Goal: Contribute content

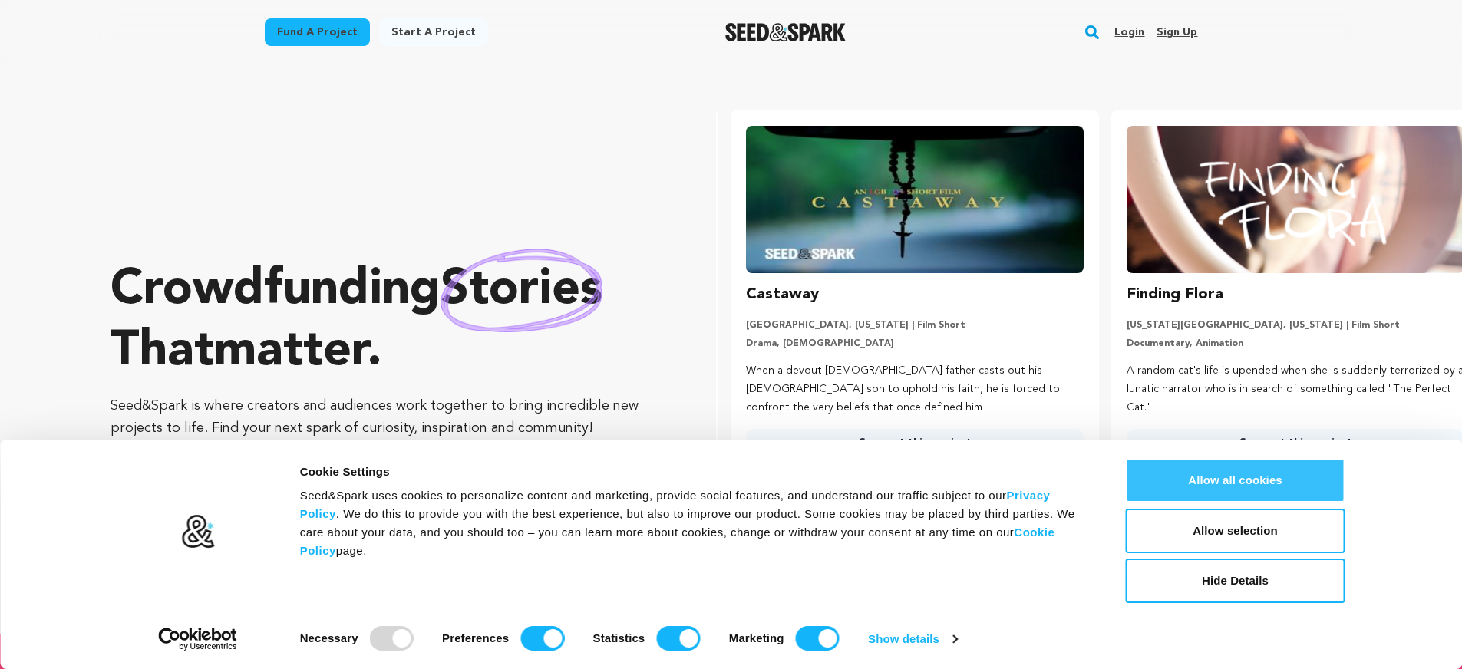
scroll to position [0, 393]
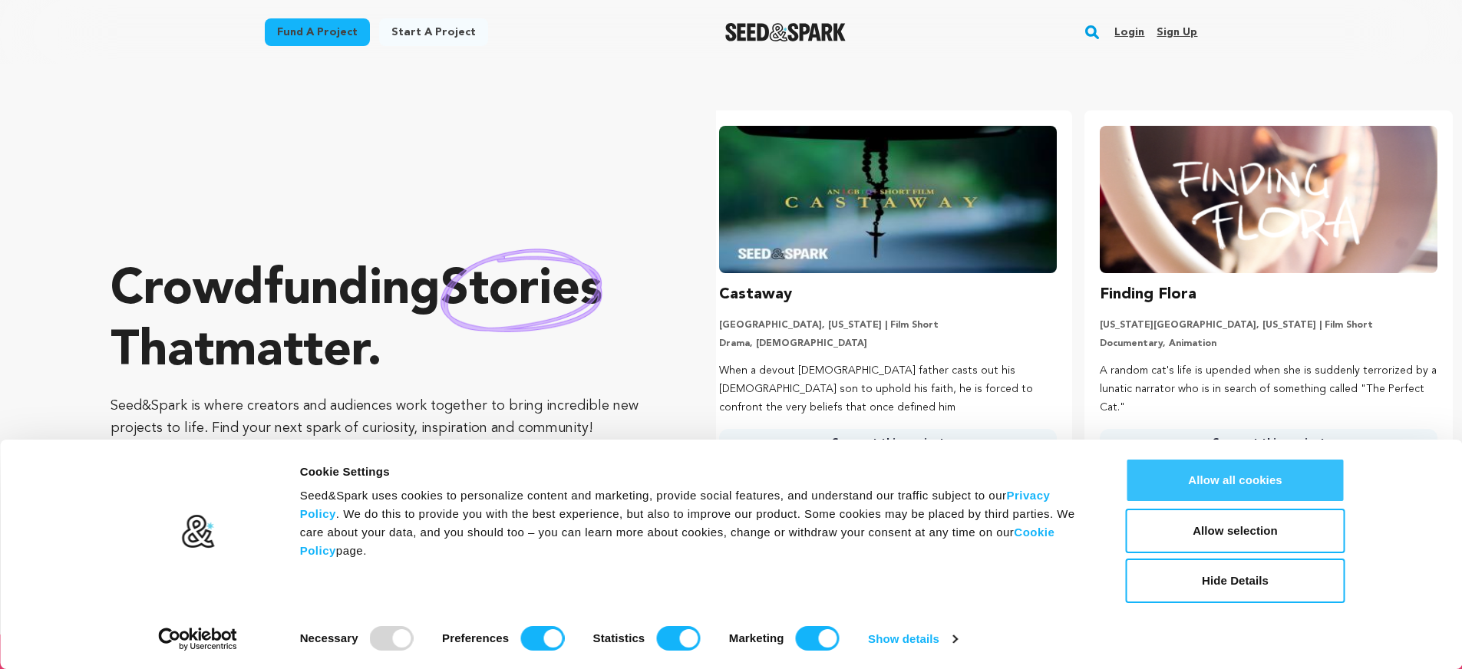
click at [1250, 481] on button "Allow all cookies" at bounding box center [1236, 480] width 220 height 45
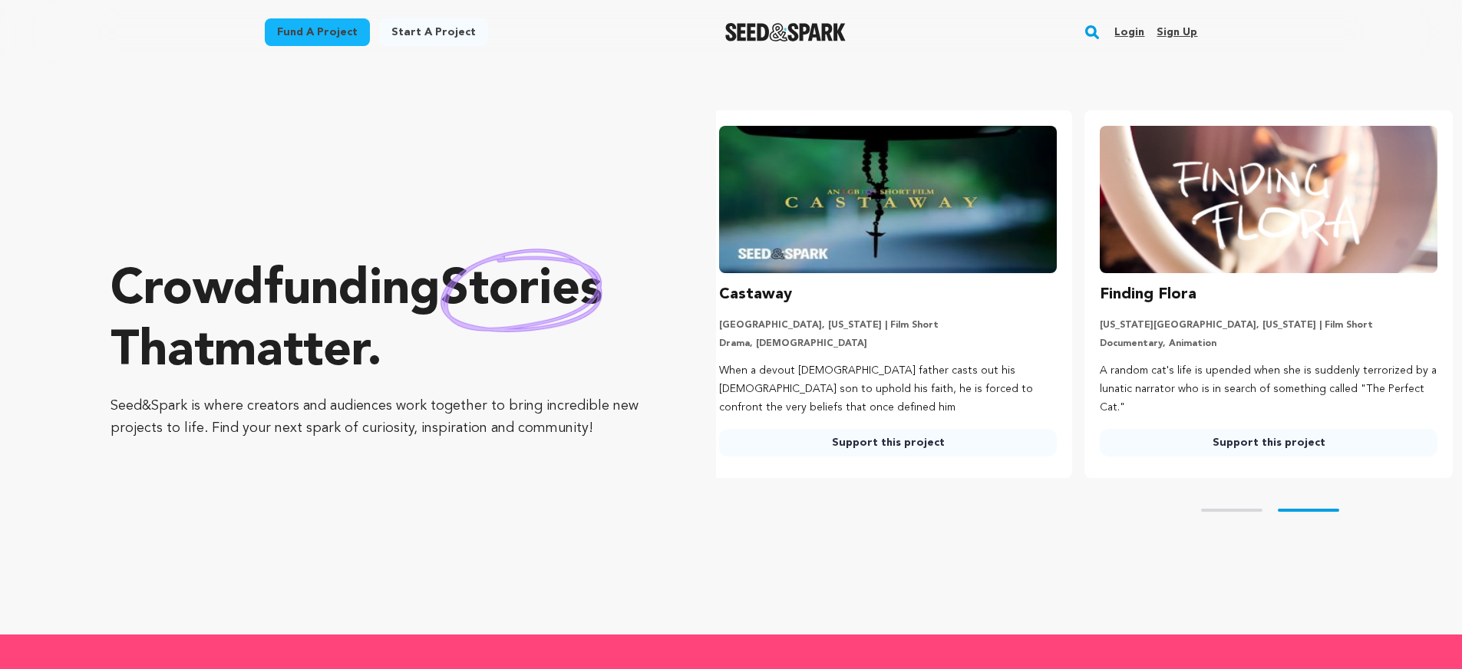
click at [1173, 29] on link "Sign up" at bounding box center [1177, 32] width 41 height 25
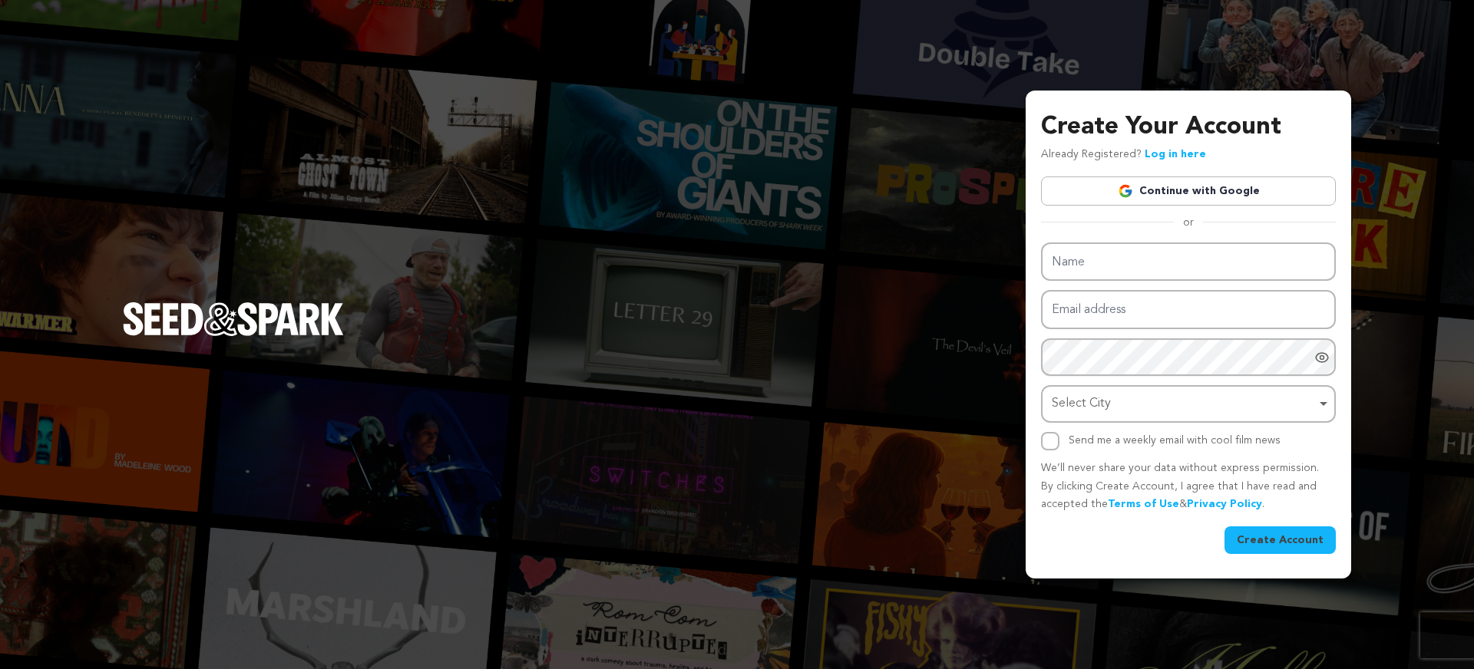
click at [1158, 197] on link "Continue with Google" at bounding box center [1188, 191] width 295 height 29
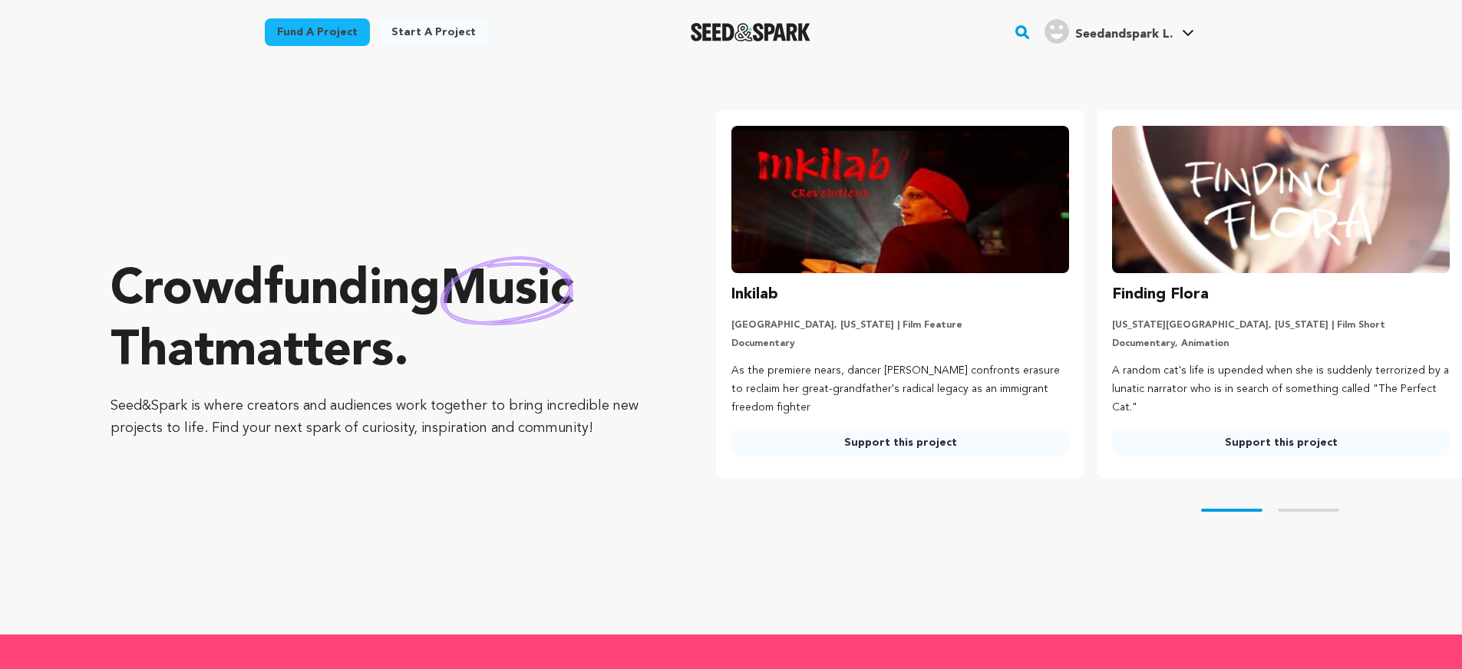
click at [423, 37] on link "Start a project" at bounding box center [433, 32] width 109 height 28
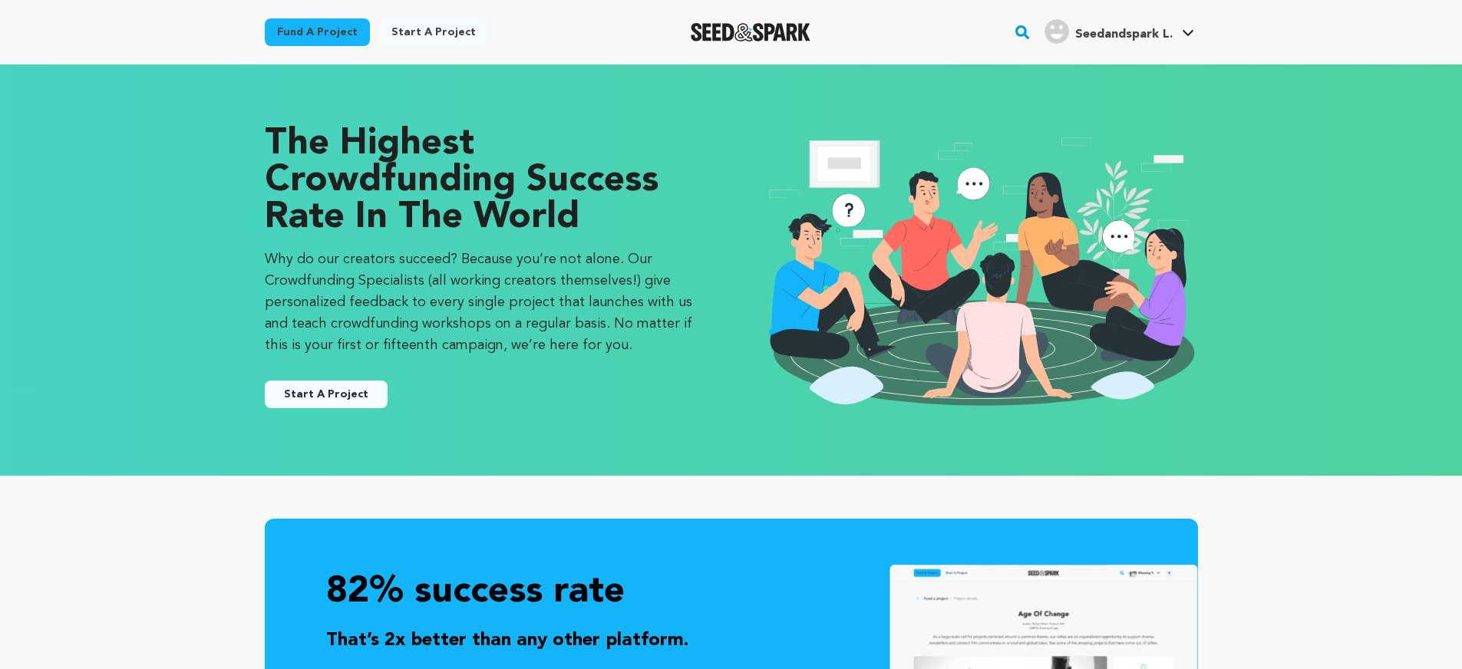
click at [349, 389] on button "Start A Project" at bounding box center [326, 395] width 123 height 28
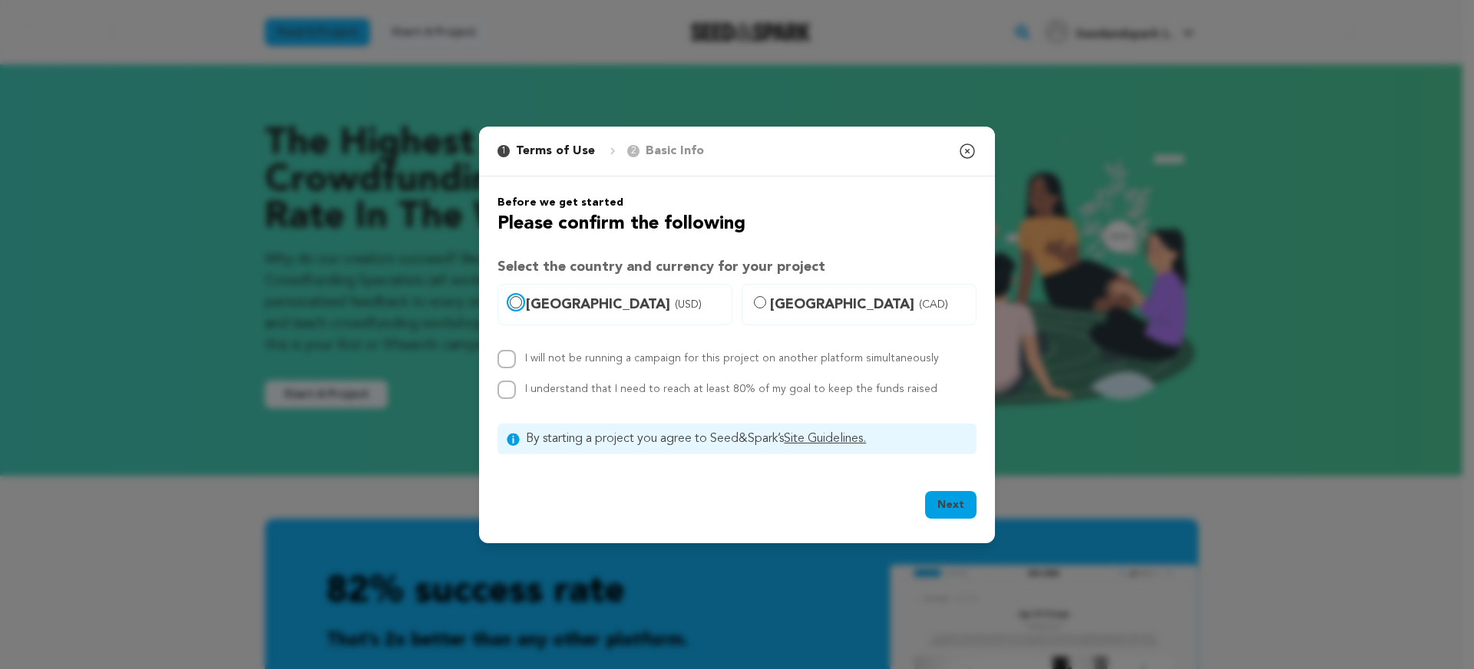
click at [512, 306] on input "United States (USD)" at bounding box center [516, 302] width 12 height 12
radio input "true"
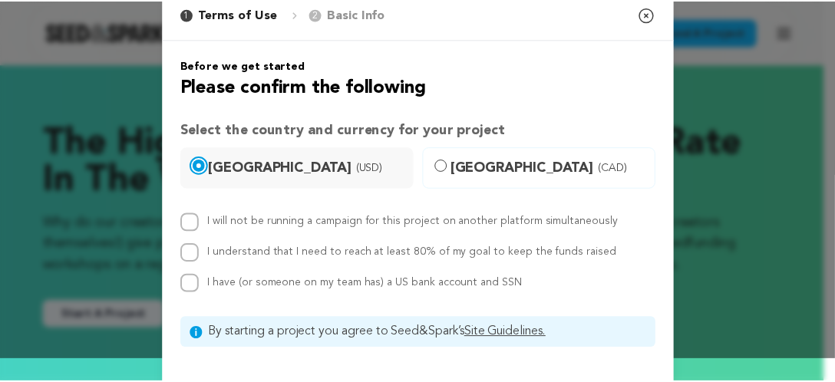
scroll to position [4, 0]
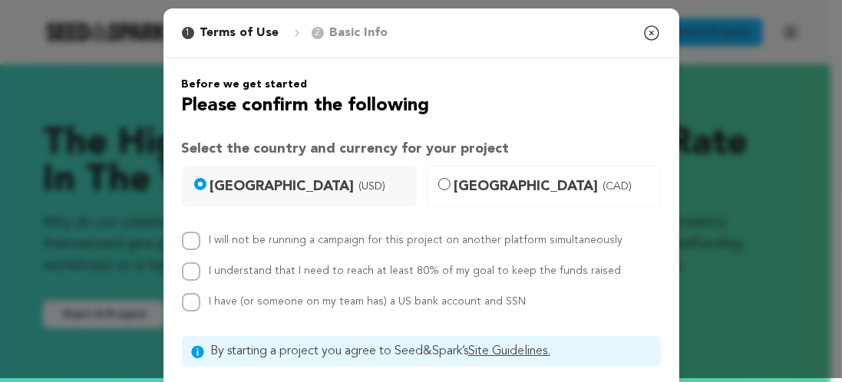
click at [335, 25] on p "Basic Info" at bounding box center [359, 33] width 58 height 18
click at [338, 41] on p "Basic Info" at bounding box center [359, 33] width 58 height 18
click at [330, 35] on p "Basic Info" at bounding box center [359, 33] width 58 height 18
click at [295, 35] on div "1 Terms of Use 2 Basic Info You started your project!" at bounding box center [279, 33] width 219 height 18
click at [295, 35] on icon at bounding box center [297, 33] width 5 height 7
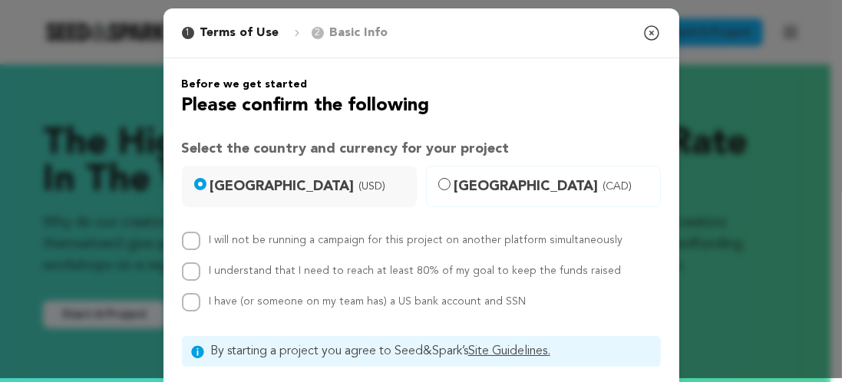
click at [645, 38] on icon "button" at bounding box center [651, 33] width 18 height 18
